Goal: Check status: Check status

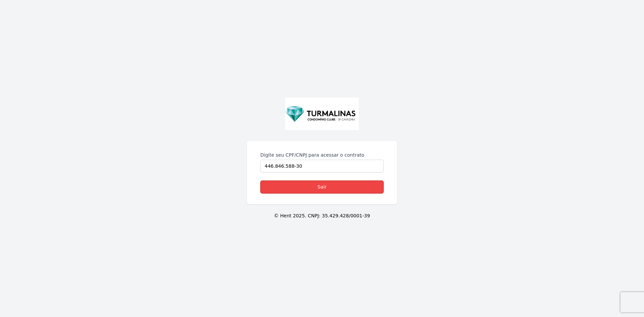
click at [304, 186] on link "Sair" at bounding box center [321, 187] width 123 height 13
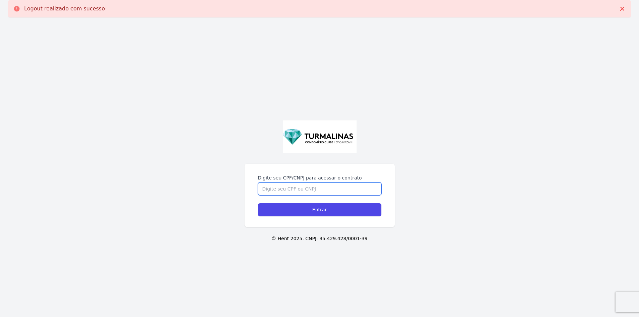
click at [305, 191] on input "Digite seu CPF/CNPJ para acessar o contrato" at bounding box center [319, 189] width 123 height 13
type input "446.846.588.30"
click at [258, 203] on input "Entrar" at bounding box center [319, 209] width 123 height 13
click at [300, 190] on input "Digite seu CPF/CNPJ para acessar o contrato" at bounding box center [319, 189] width 123 height 13
type input "446.846.588-30"
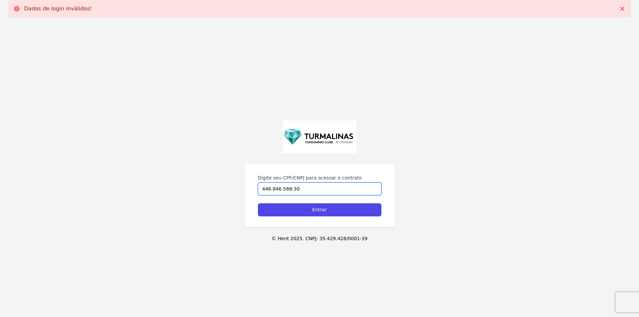
click at [258, 203] on input "Entrar" at bounding box center [319, 209] width 123 height 13
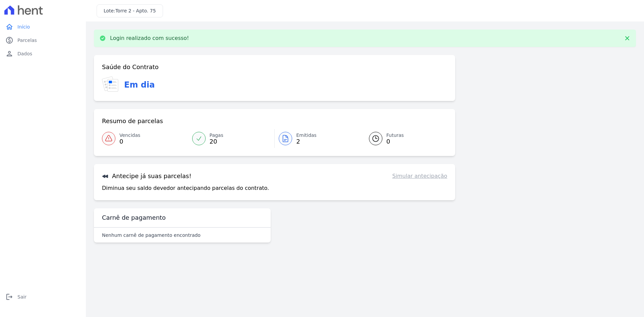
click at [297, 141] on span "2" at bounding box center [306, 141] width 20 height 5
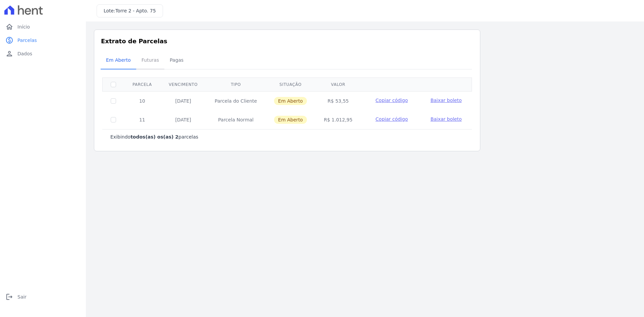
click at [141, 61] on span "Futuras" at bounding box center [151, 59] width 26 height 13
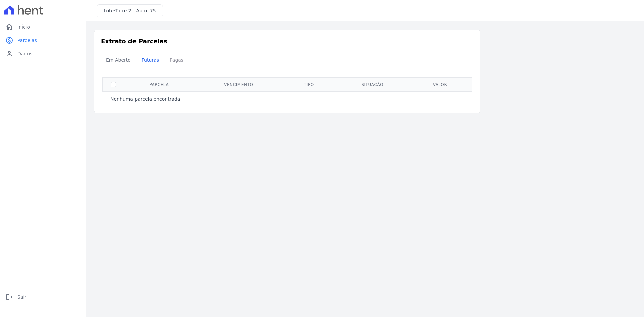
click at [166, 63] on span "Pagas" at bounding box center [177, 59] width 22 height 13
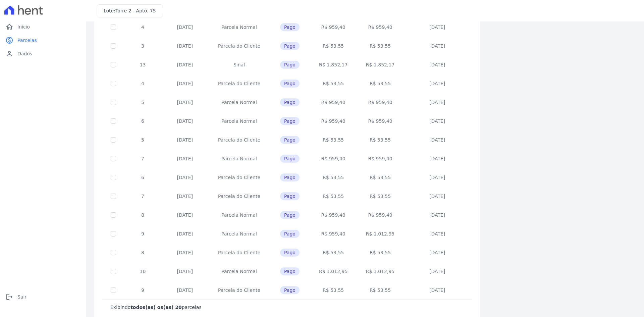
scroll to position [181, 0]
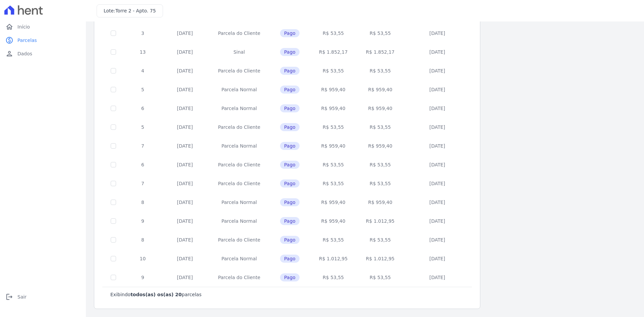
click at [226, 259] on td "Parcela Normal" at bounding box center [239, 258] width 61 height 19
click at [292, 259] on span "Pago" at bounding box center [289, 259] width 19 height 8
